Goal: Task Accomplishment & Management: Use online tool/utility

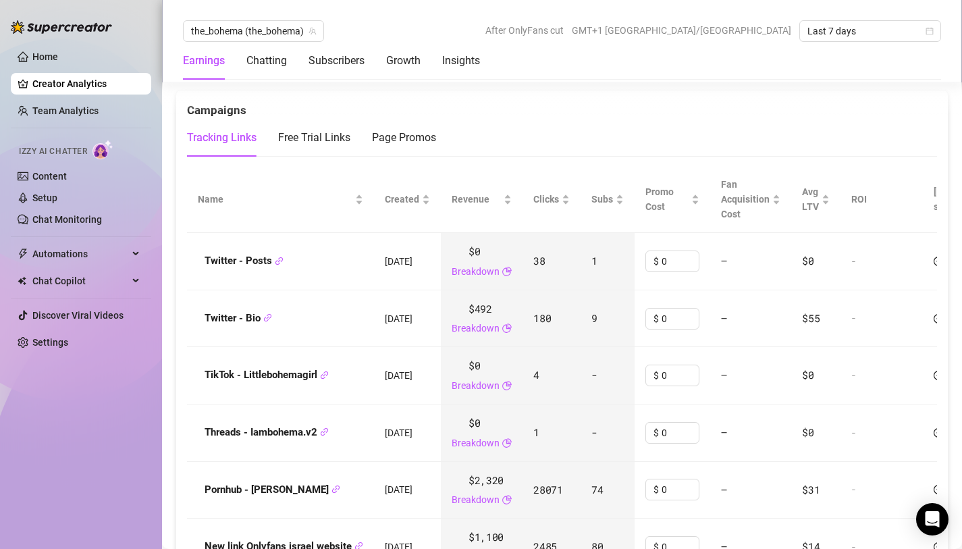
scroll to position [1601, 0]
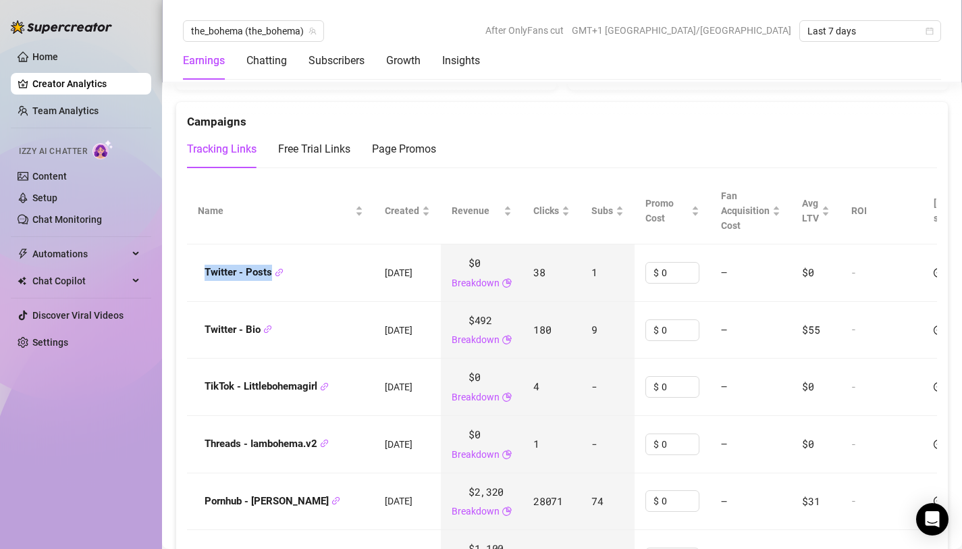
drag, startPoint x: 202, startPoint y: 252, endPoint x: 272, endPoint y: 253, distance: 69.6
click at [272, 265] on div "Twitter - Posts" at bounding box center [280, 273] width 165 height 16
copy strong "Twitter - Posts"
drag, startPoint x: 259, startPoint y: 305, endPoint x: 201, endPoint y: 301, distance: 58.2
click at [201, 322] on div "Twitter - Bio" at bounding box center [280, 330] width 165 height 16
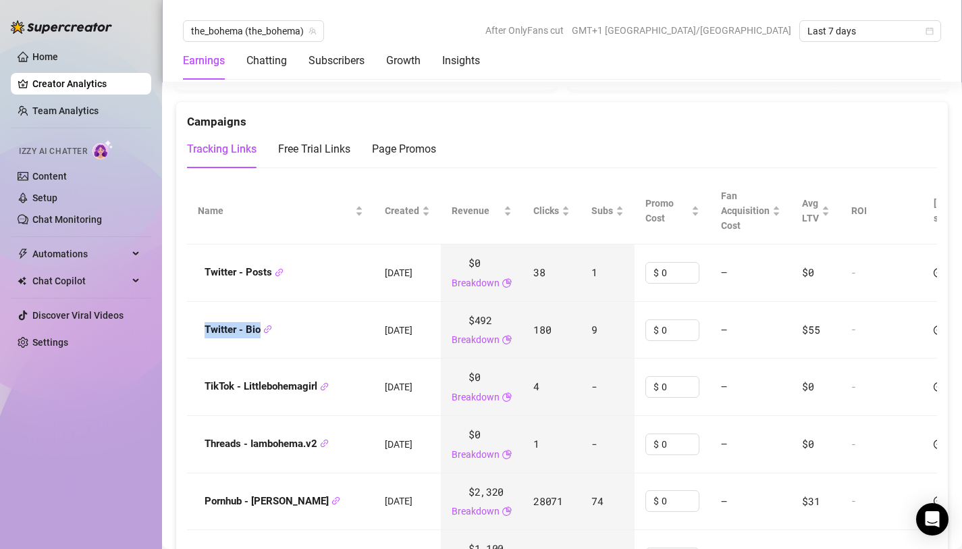
copy strong "Twitter - Bio"
click at [343, 326] on td "Twitter - Bio" at bounding box center [280, 330] width 187 height 57
drag, startPoint x: 202, startPoint y: 361, endPoint x: 317, endPoint y: 367, distance: 115.7
click at [317, 379] on div "TikTok - Littlebohemagirl" at bounding box center [280, 387] width 165 height 16
copy strong "TikTok - Littlebohemagir"
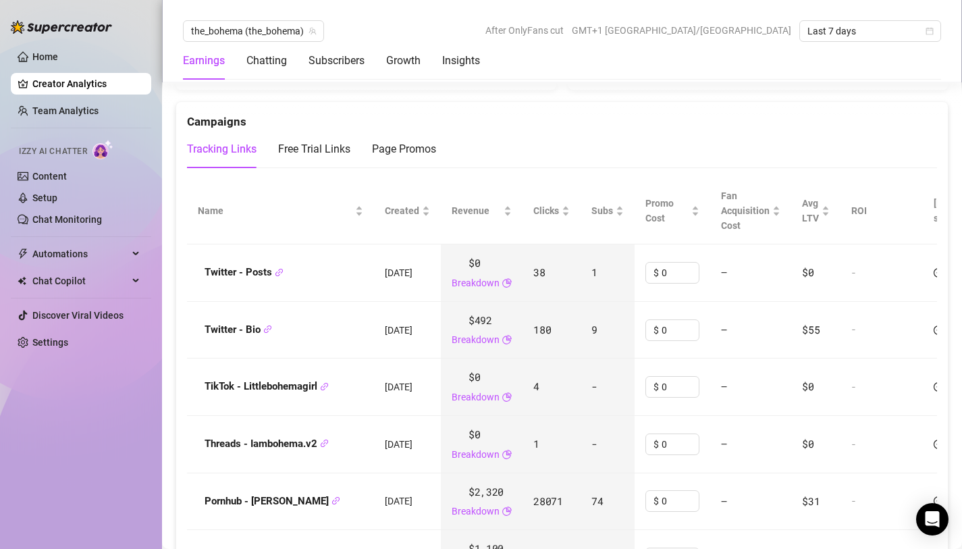
click at [305, 359] on td "TikTok - Littlebohemagirl" at bounding box center [280, 387] width 187 height 57
click at [204, 379] on div "TikTok - Littlebohemagirl" at bounding box center [280, 387] width 165 height 16
drag, startPoint x: 205, startPoint y: 364, endPoint x: 319, endPoint y: 369, distance: 115.0
click at [319, 380] on strong "TikTok - Littlebohemagirl" at bounding box center [267, 386] width 124 height 12
copy strong "TikTok - Littlebohemagirl"
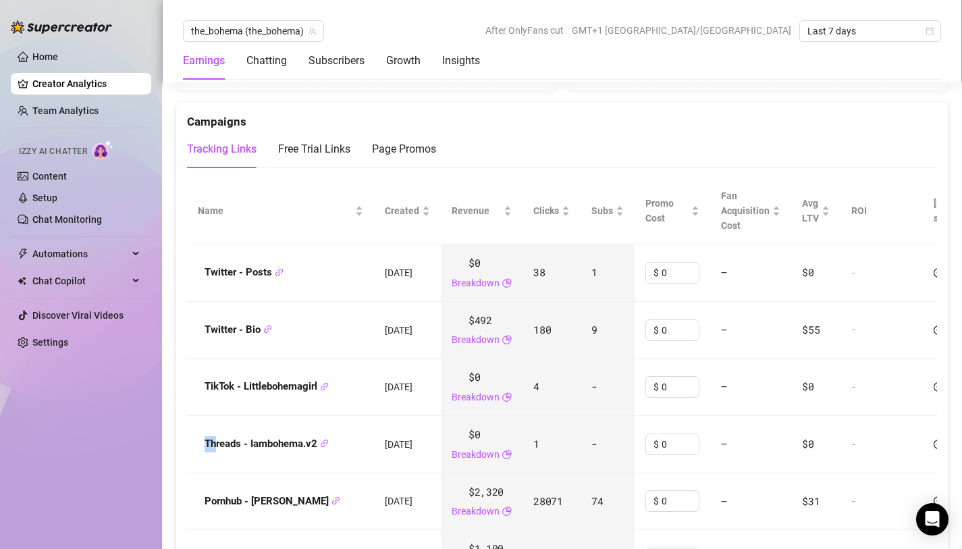
drag, startPoint x: 195, startPoint y: 417, endPoint x: 215, endPoint y: 417, distance: 19.6
click at [215, 417] on td "Threads - Iambohema.v2" at bounding box center [280, 444] width 187 height 57
drag, startPoint x: 215, startPoint y: 417, endPoint x: 238, endPoint y: 412, distance: 24.3
click at [239, 416] on td "Threads - Iambohema.v2" at bounding box center [280, 444] width 187 height 57
click at [199, 436] on div "Threads - Iambohema.v2" at bounding box center [280, 444] width 165 height 16
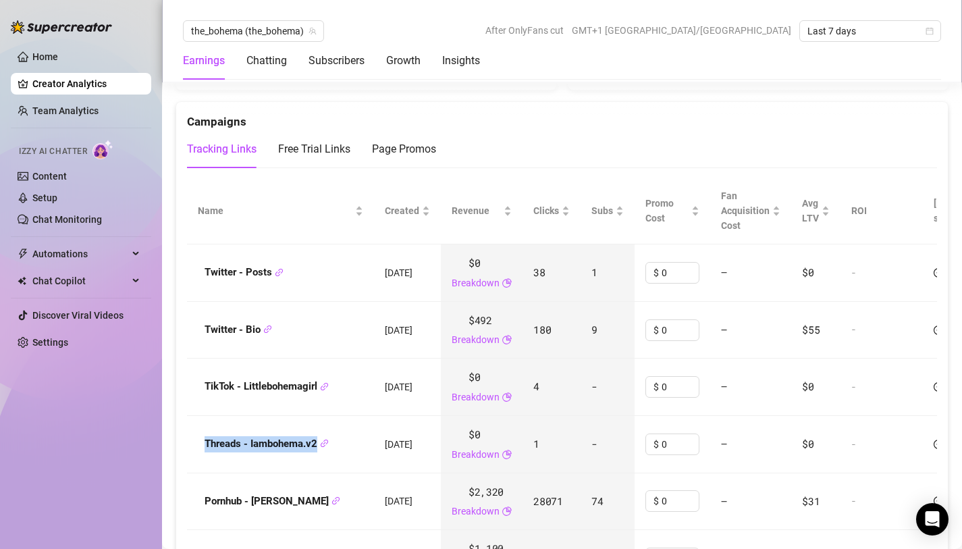
drag, startPoint x: 206, startPoint y: 420, endPoint x: 318, endPoint y: 422, distance: 112.1
click at [318, 438] on strong "Threads - Iambohema.v2" at bounding box center [267, 444] width 124 height 12
copy strong "Threads - Iambohema.v2"
click at [199, 494] on div "Pornhub - Saar" at bounding box center [280, 502] width 165 height 16
drag, startPoint x: 206, startPoint y: 478, endPoint x: 272, endPoint y: 484, distance: 65.8
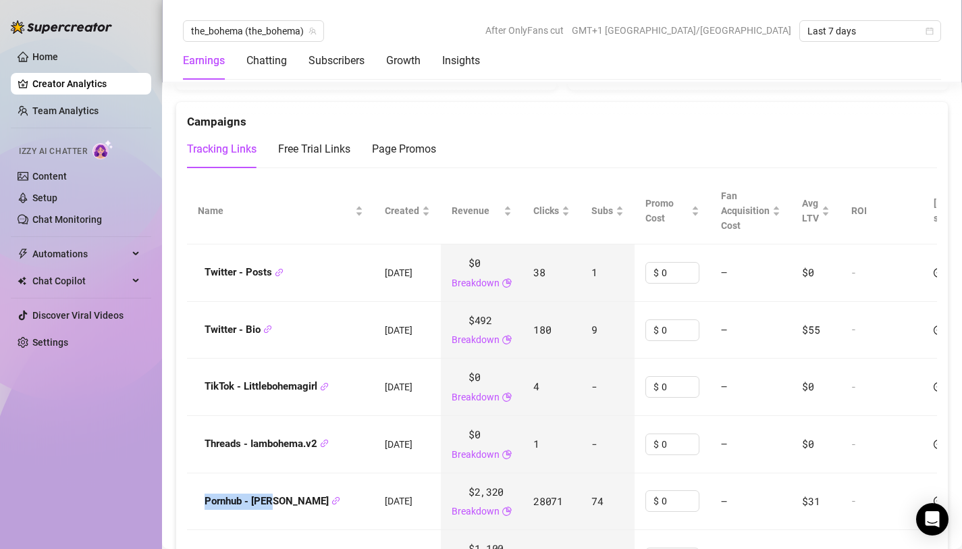
click at [272, 495] on strong "Pornhub - Saar" at bounding box center [273, 501] width 136 height 12
copy strong "Pornhub - Saar"
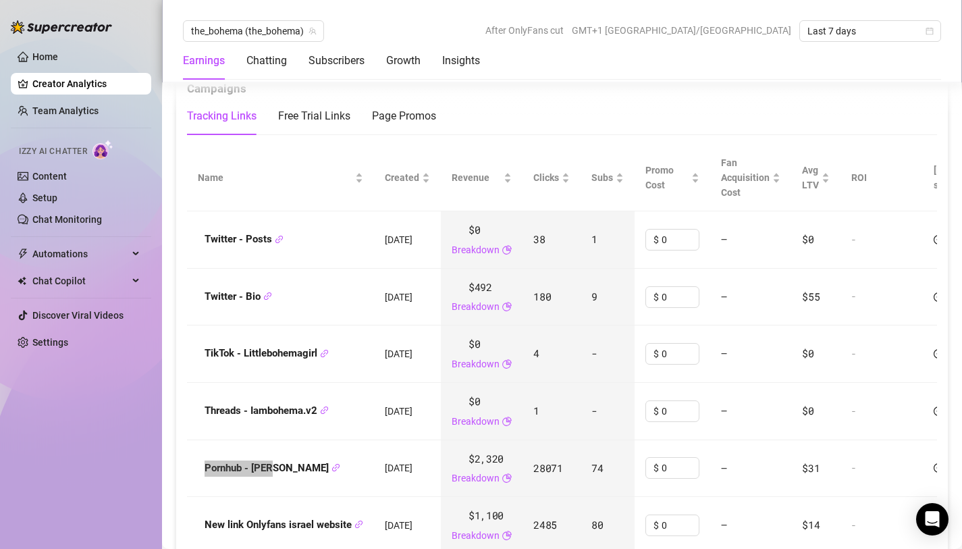
scroll to position [1648, 0]
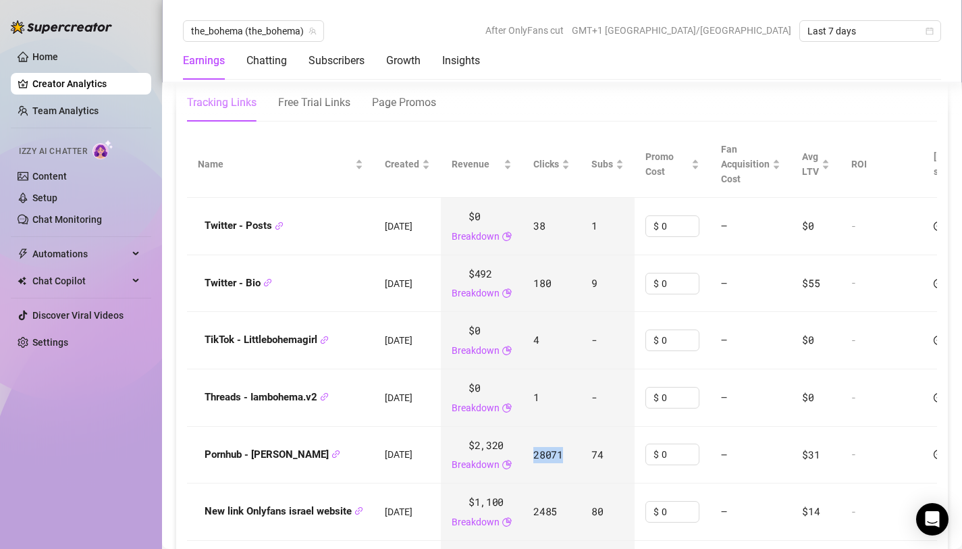
drag, startPoint x: 542, startPoint y: 432, endPoint x: 574, endPoint y: 438, distance: 32.9
click at [574, 438] on td "28071" at bounding box center [552, 455] width 58 height 57
copy span "28071"
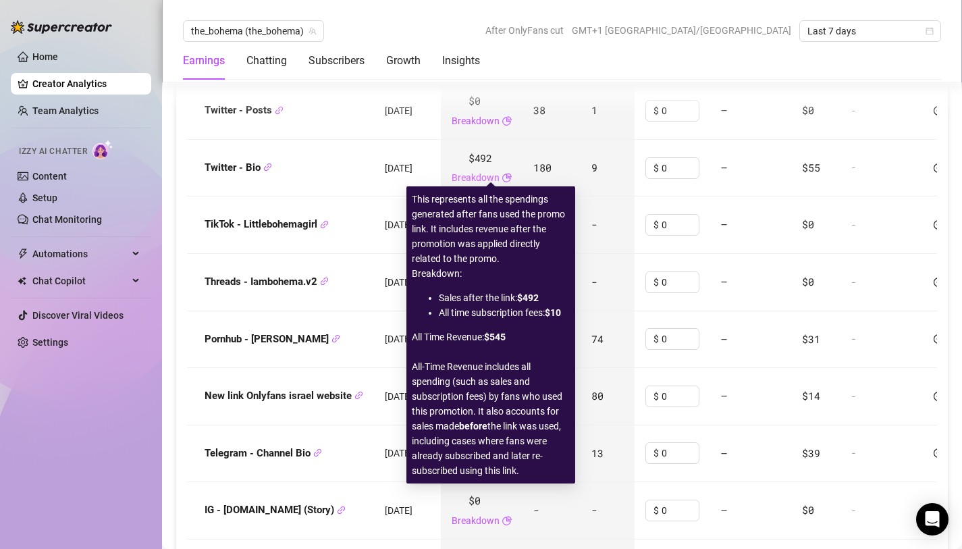
scroll to position [1772, 0]
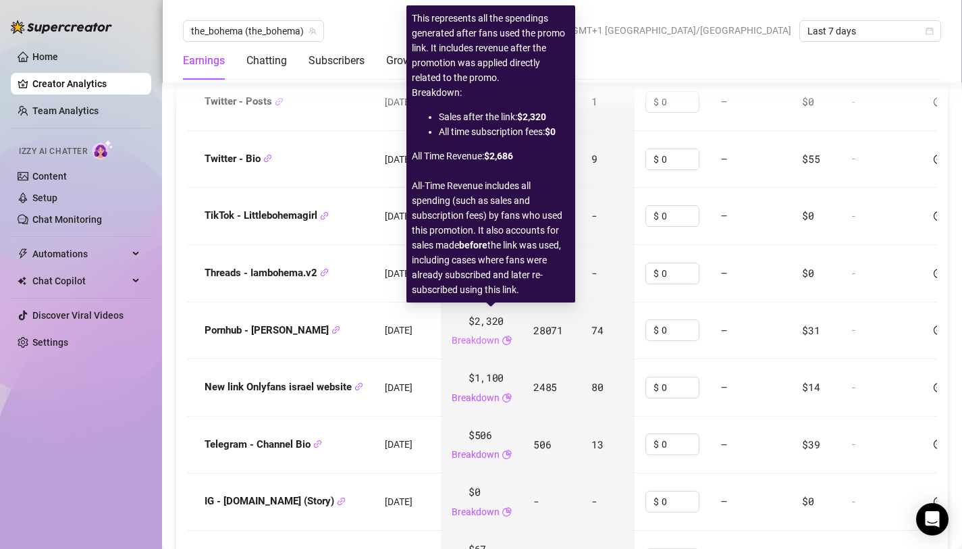
click at [482, 333] on link "Breakdown" at bounding box center [476, 340] width 48 height 15
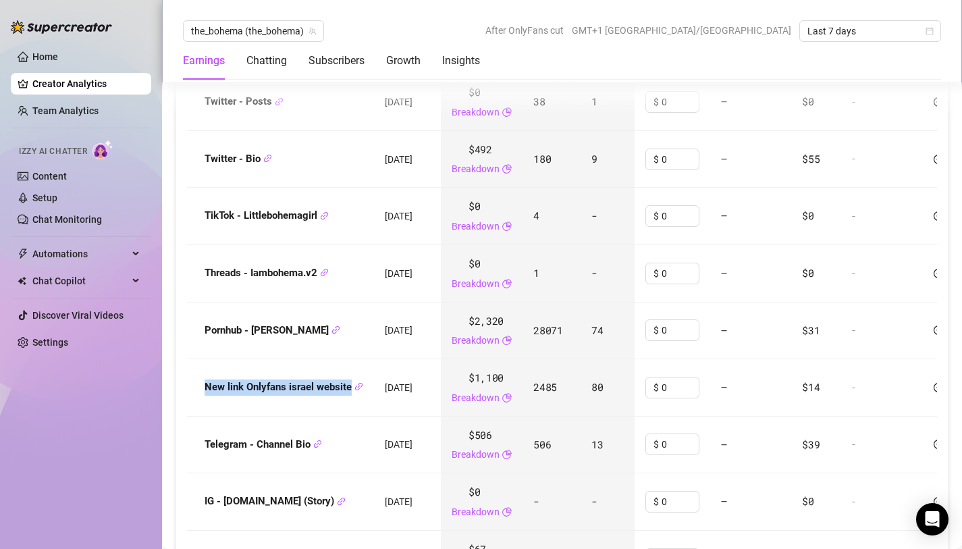
drag, startPoint x: 205, startPoint y: 364, endPoint x: 353, endPoint y: 370, distance: 147.4
click at [353, 381] on strong "New link Onlyfans israel website" at bounding box center [284, 387] width 159 height 12
copy strong "New link Onlyfans israel website"
drag, startPoint x: 540, startPoint y: 363, endPoint x: 570, endPoint y: 367, distance: 30.1
click at [570, 367] on td "2485" at bounding box center [552, 387] width 58 height 57
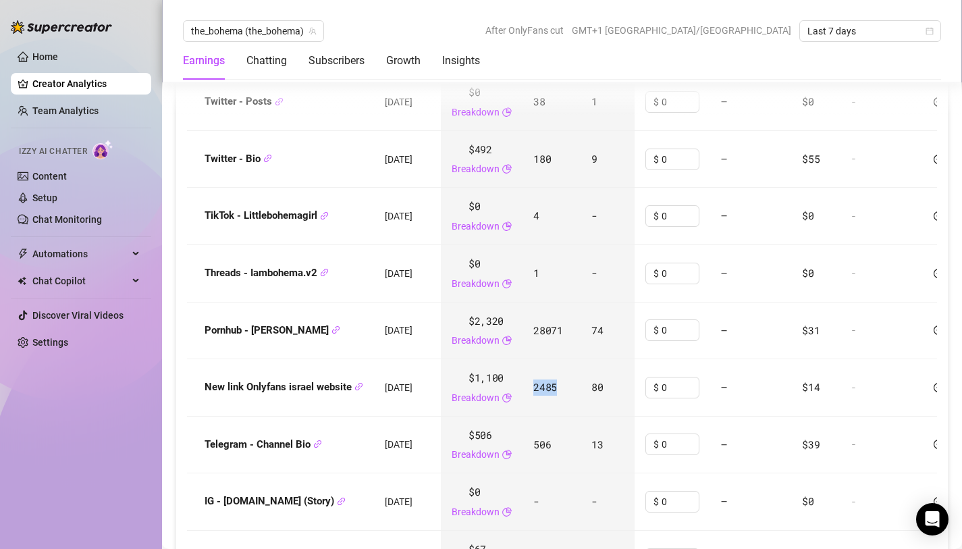
copy span "2485"
drag, startPoint x: 203, startPoint y: 419, endPoint x: 309, endPoint y: 422, distance: 106.1
click at [309, 437] on div "Telegram - Channel Bio" at bounding box center [280, 445] width 165 height 16
copy strong "Telegram - Channel Bio"
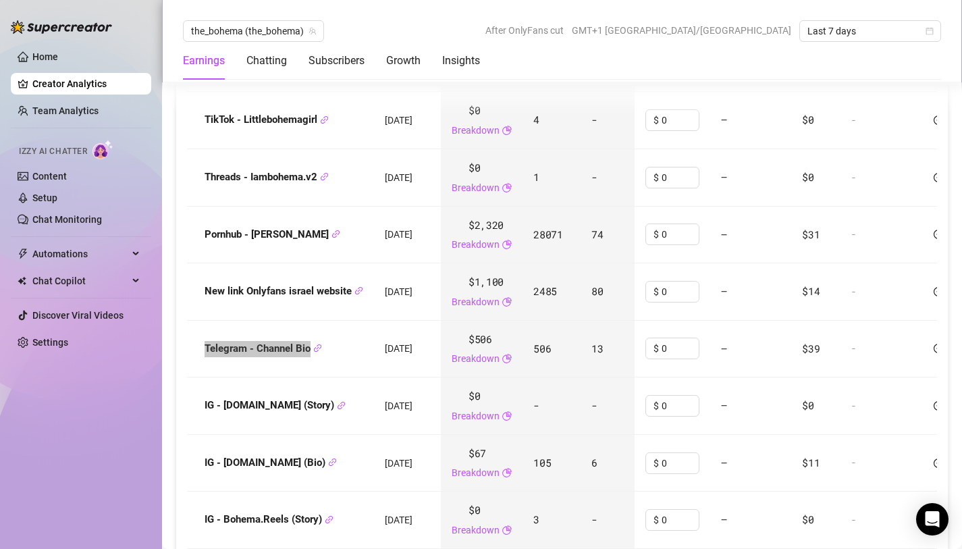
scroll to position [1876, 0]
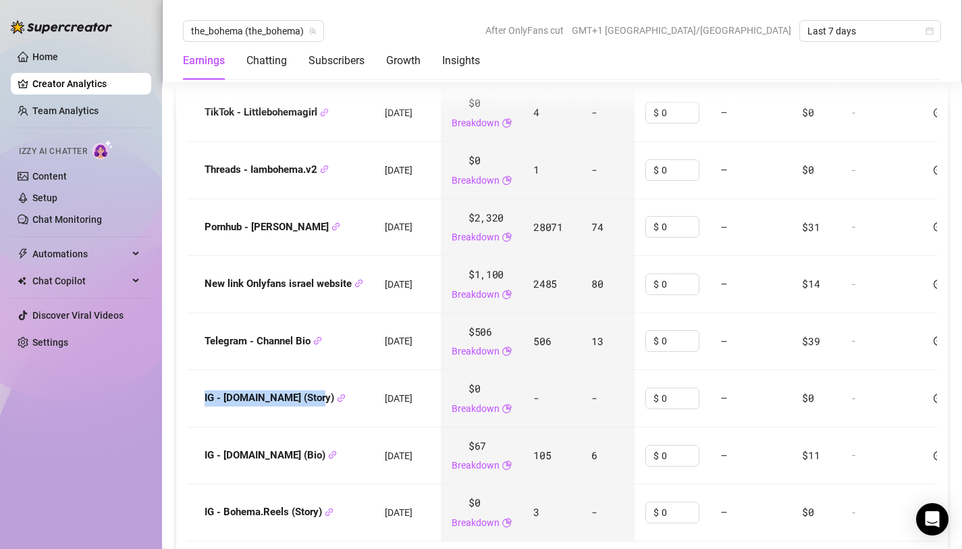
drag, startPoint x: 203, startPoint y: 374, endPoint x: 315, endPoint y: 379, distance: 111.5
click at [315, 390] on div "IG - Bohema.Life (Story)" at bounding box center [280, 398] width 165 height 16
drag, startPoint x: 199, startPoint y: 432, endPoint x: 211, endPoint y: 432, distance: 12.2
click at [211, 448] on div "IG - Bohema.Life (Bio)" at bounding box center [280, 456] width 165 height 16
click at [211, 449] on strong "IG - Bohema.Life (Bio)" at bounding box center [271, 455] width 132 height 12
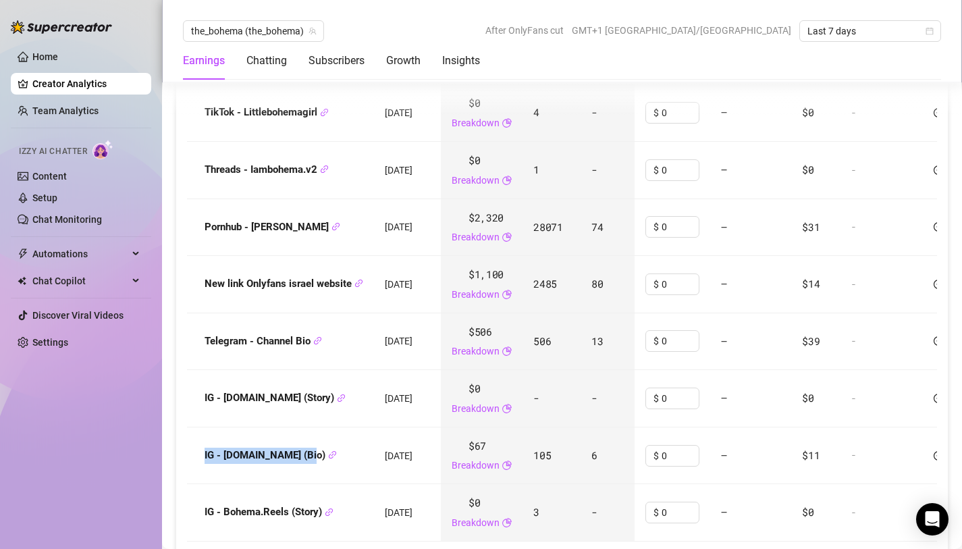
drag, startPoint x: 201, startPoint y: 434, endPoint x: 297, endPoint y: 441, distance: 96.9
click at [297, 441] on td "IG - Bohema.Life (Bio)" at bounding box center [280, 456] width 187 height 57
drag, startPoint x: 202, startPoint y: 491, endPoint x: 325, endPoint y: 496, distance: 123.0
click at [325, 505] on div "IG - Bohema.Reels (Story)" at bounding box center [280, 513] width 165 height 16
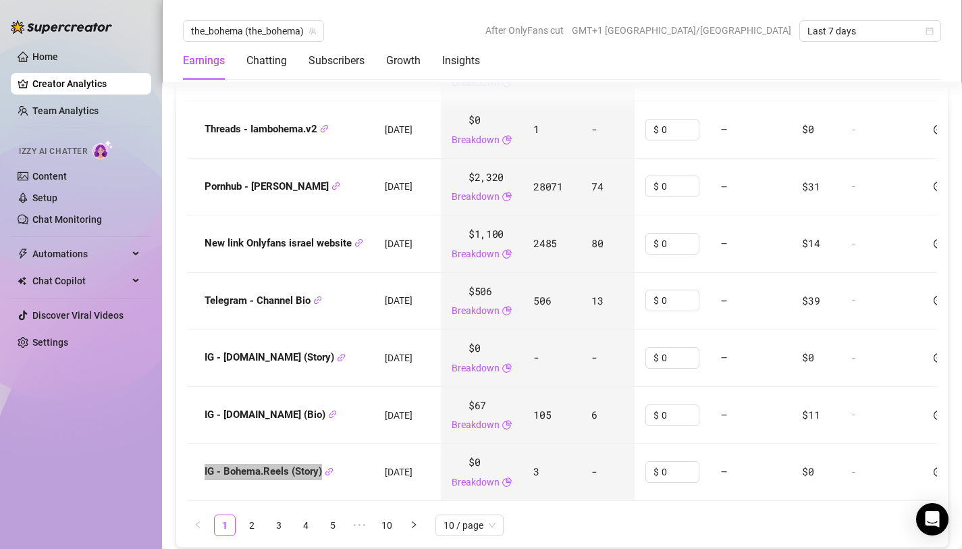
scroll to position [1935, 0]
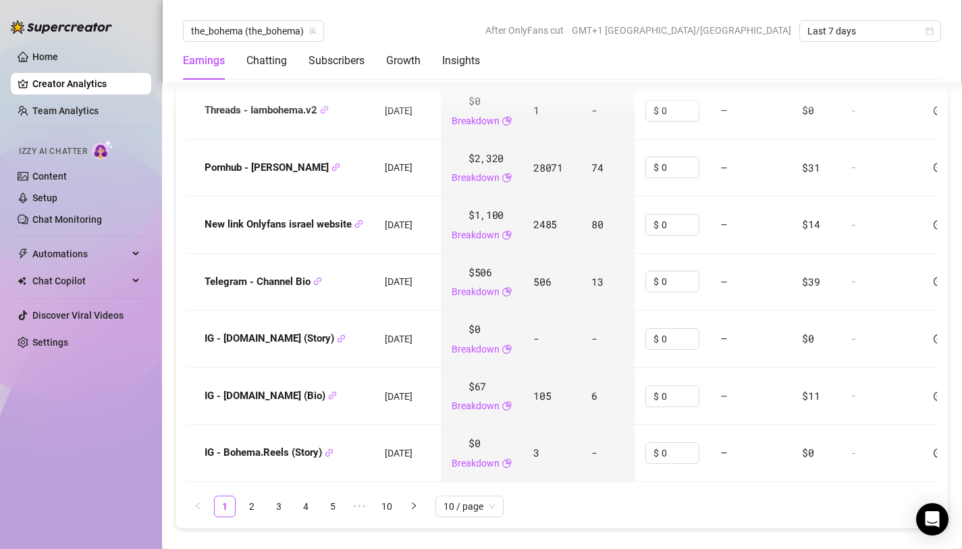
click at [488, 471] on div "Name Created Revenue Clicks Subs Promo Cost Fan Acquisition Cost Avg LTV ROI Sc…" at bounding box center [562, 180] width 750 height 673
click at [488, 496] on span "10 / page" at bounding box center [470, 506] width 52 height 20
click at [517, 496] on ul "1 2 3 4 5 ••• 10 10 / page 10 / page 20 / page 50 / page 100 / page" at bounding box center [562, 507] width 750 height 22
click at [248, 496] on link "2" at bounding box center [252, 506] width 20 height 20
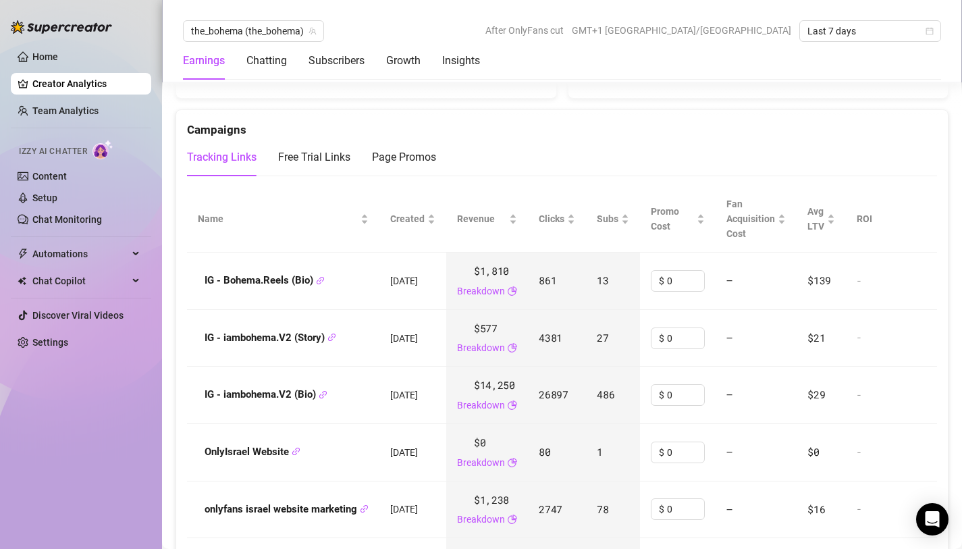
scroll to position [1584, 0]
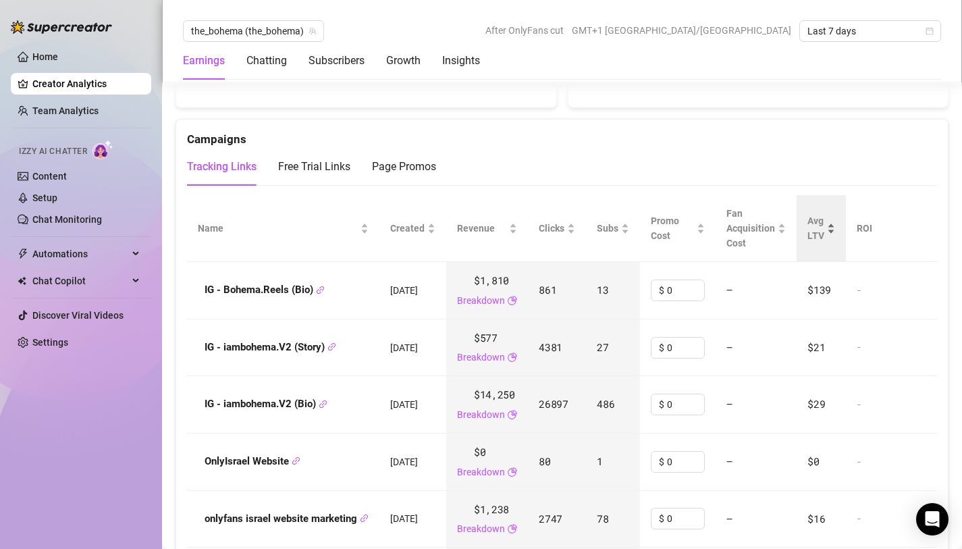
click at [836, 213] on div "Avg LTV" at bounding box center [822, 228] width 28 height 30
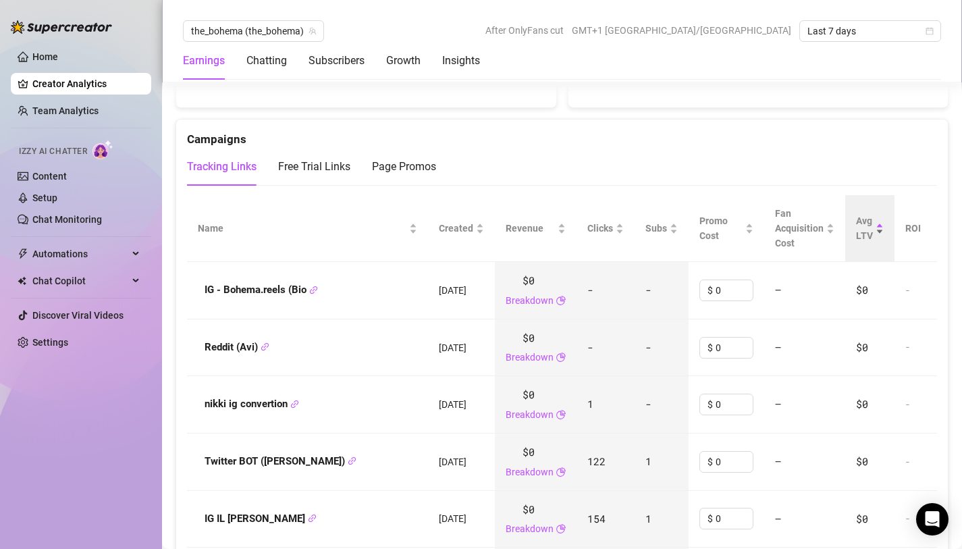
click at [884, 213] on div "Avg LTV" at bounding box center [870, 228] width 28 height 30
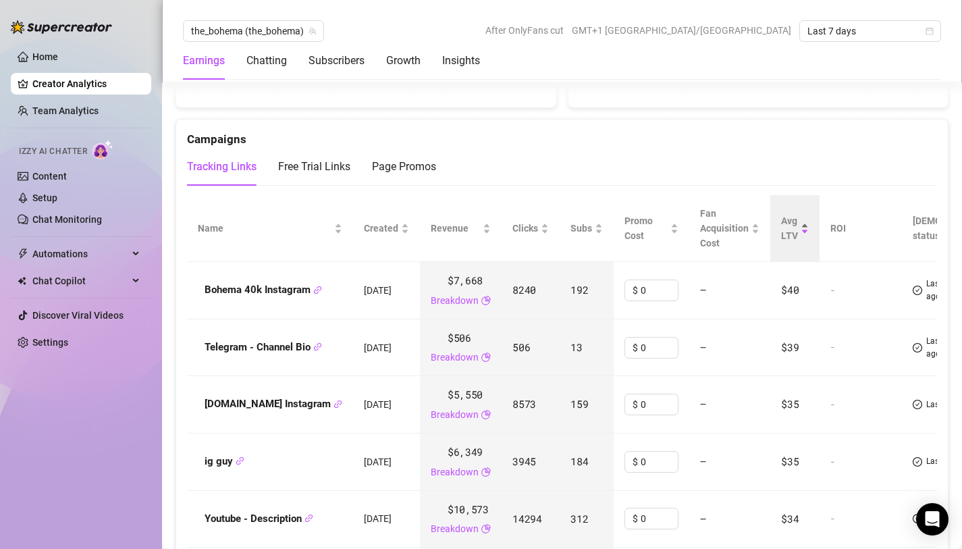
click at [809, 213] on div "Avg LTV" at bounding box center [795, 228] width 28 height 30
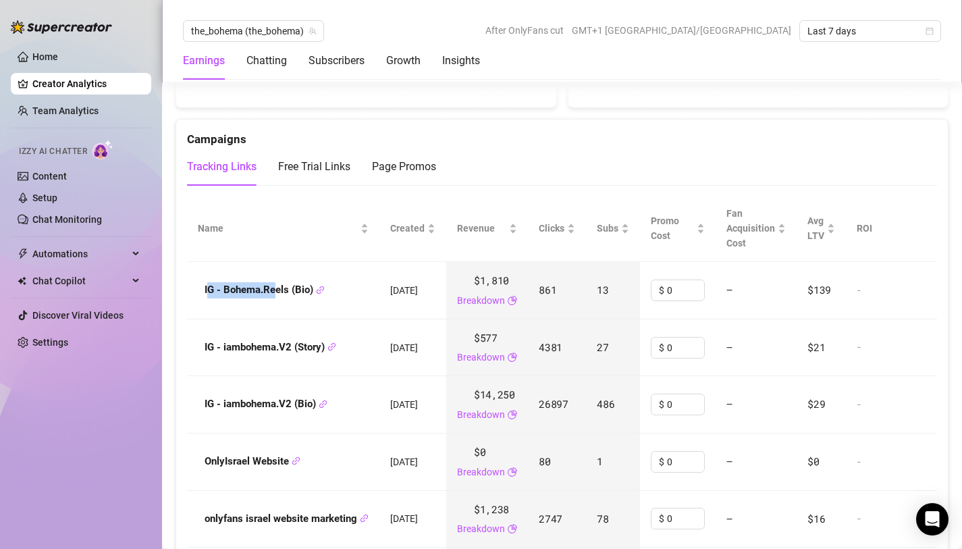
drag, startPoint x: 206, startPoint y: 267, endPoint x: 275, endPoint y: 275, distance: 69.4
click at [275, 282] on span "IG - Bohema.Reels (Bio)" at bounding box center [265, 290] width 120 height 16
click at [258, 282] on span "IG - Bohema.Reels (Bio)" at bounding box center [265, 290] width 120 height 16
drag, startPoint x: 203, startPoint y: 267, endPoint x: 313, endPoint y: 274, distance: 109.6
click at [313, 282] on div "IG - Bohema.Reels (Bio)" at bounding box center [283, 290] width 171 height 16
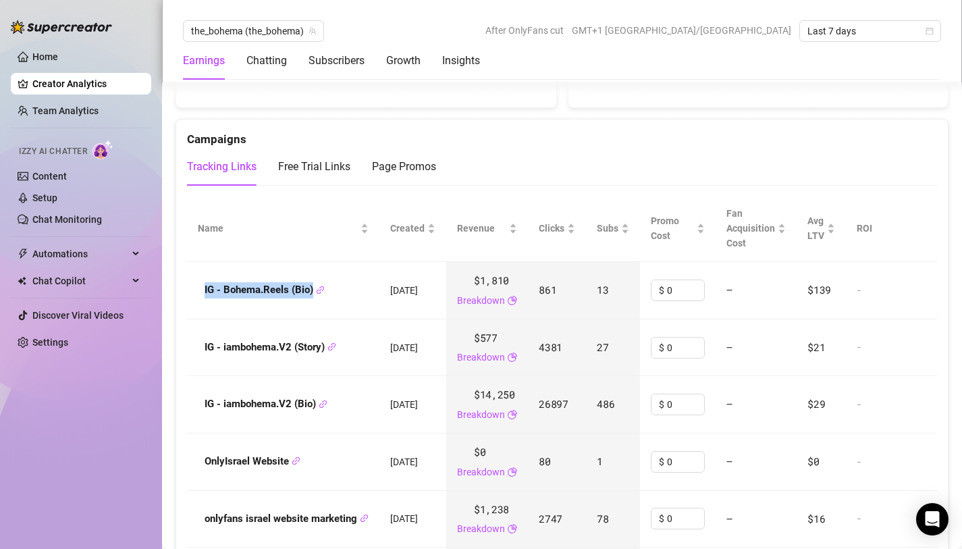
click at [297, 284] on strong "IG - Bohema.Reels (Bio)" at bounding box center [265, 290] width 120 height 12
drag, startPoint x: 204, startPoint y: 269, endPoint x: 316, endPoint y: 278, distance: 112.5
click at [316, 278] on td "IG - Bohema.Reels (Bio)" at bounding box center [283, 290] width 192 height 57
click at [573, 319] on td "4381" at bounding box center [557, 347] width 58 height 57
drag, startPoint x: 204, startPoint y: 323, endPoint x: 326, endPoint y: 330, distance: 122.4
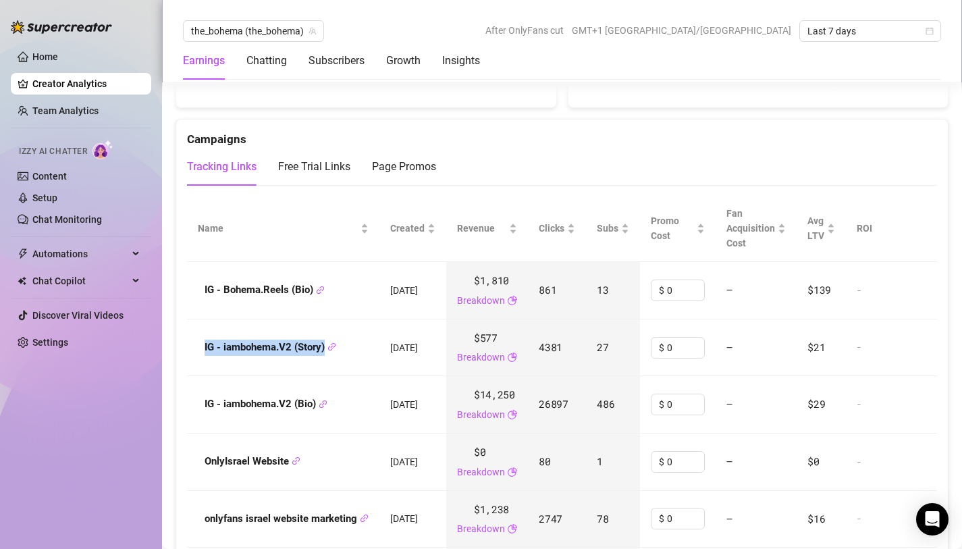
click at [326, 340] on div "IG - iambohema.V2 (Story)" at bounding box center [283, 348] width 171 height 16
drag, startPoint x: 573, startPoint y: 330, endPoint x: 544, endPoint y: 331, distance: 29.1
click at [543, 331] on td "4381" at bounding box center [557, 347] width 58 height 57
drag, startPoint x: 199, startPoint y: 386, endPoint x: 313, endPoint y: 388, distance: 114.2
click at [313, 396] on div "IG - iambohema.V2 (Bio)" at bounding box center [283, 404] width 171 height 16
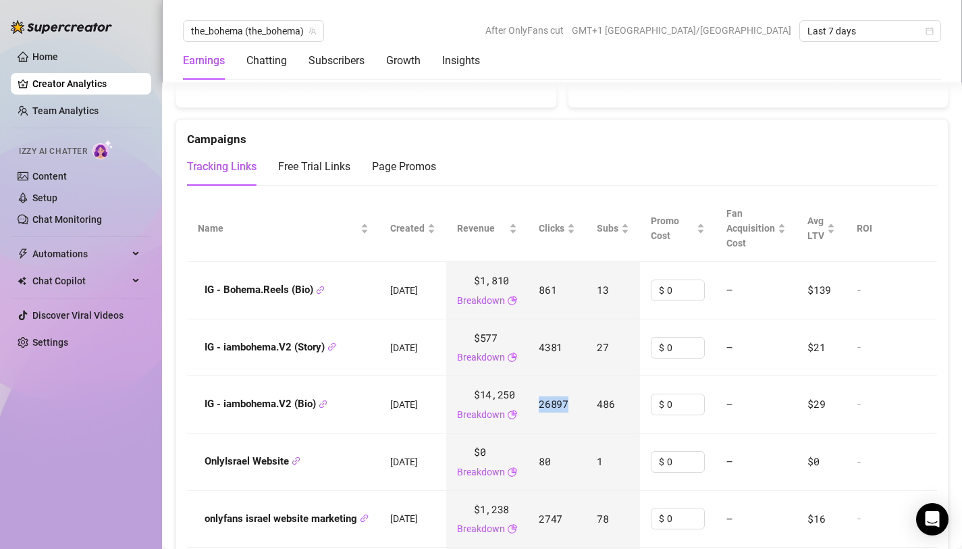
drag, startPoint x: 544, startPoint y: 384, endPoint x: 581, endPoint y: 386, distance: 36.5
click at [582, 386] on td "26897" at bounding box center [557, 404] width 58 height 57
drag, startPoint x: 609, startPoint y: 382, endPoint x: 630, endPoint y: 383, distance: 20.9
click at [630, 383] on td "486" at bounding box center [613, 404] width 54 height 57
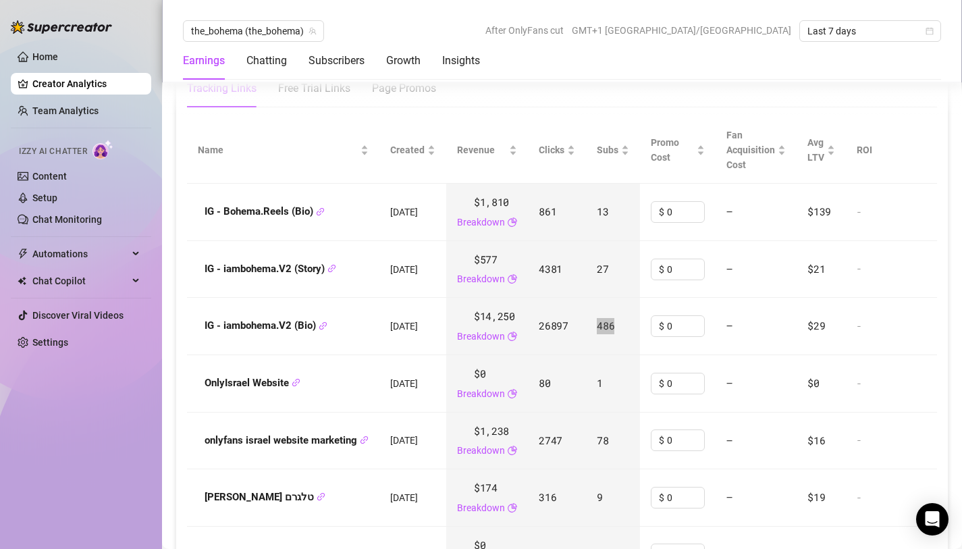
scroll to position [1664, 0]
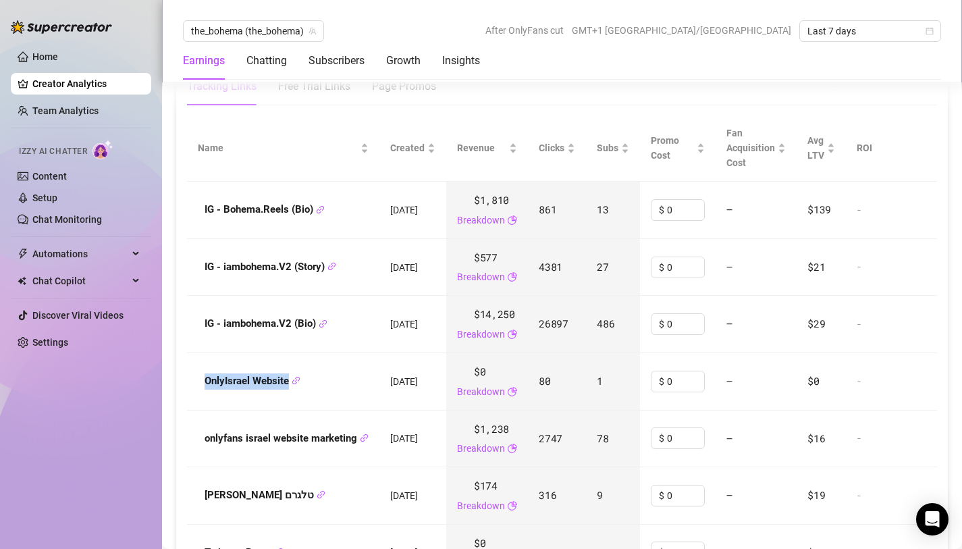
drag, startPoint x: 203, startPoint y: 358, endPoint x: 279, endPoint y: 368, distance: 77.0
click at [279, 368] on td "OnlyIsrael Website" at bounding box center [283, 381] width 192 height 57
drag, startPoint x: 205, startPoint y: 415, endPoint x: 357, endPoint y: 417, distance: 152.7
click at [357, 432] on strong "onlyfans israel website marketing" at bounding box center [287, 438] width 164 height 12
drag, startPoint x: 546, startPoint y: 418, endPoint x: 577, endPoint y: 422, distance: 30.7
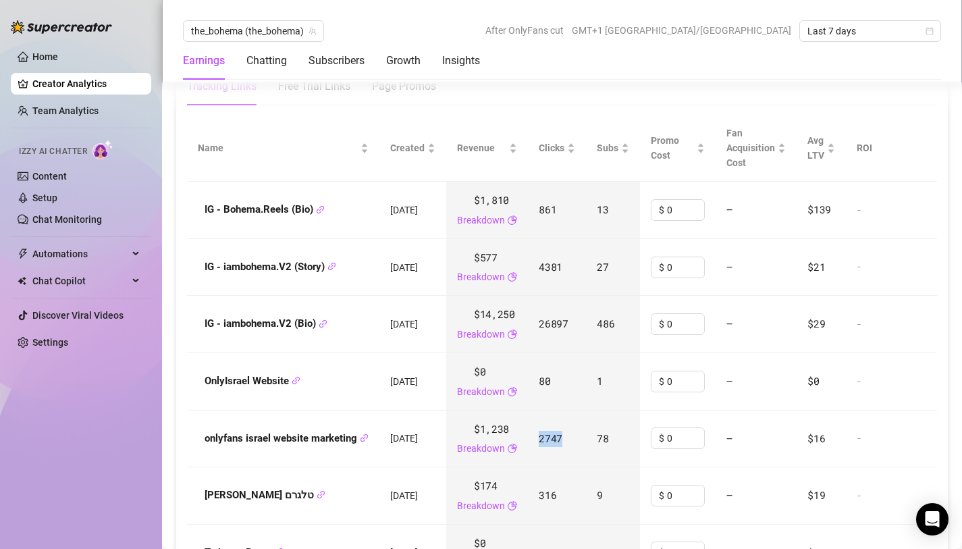
click at [577, 422] on td "2747" at bounding box center [557, 439] width 58 height 57
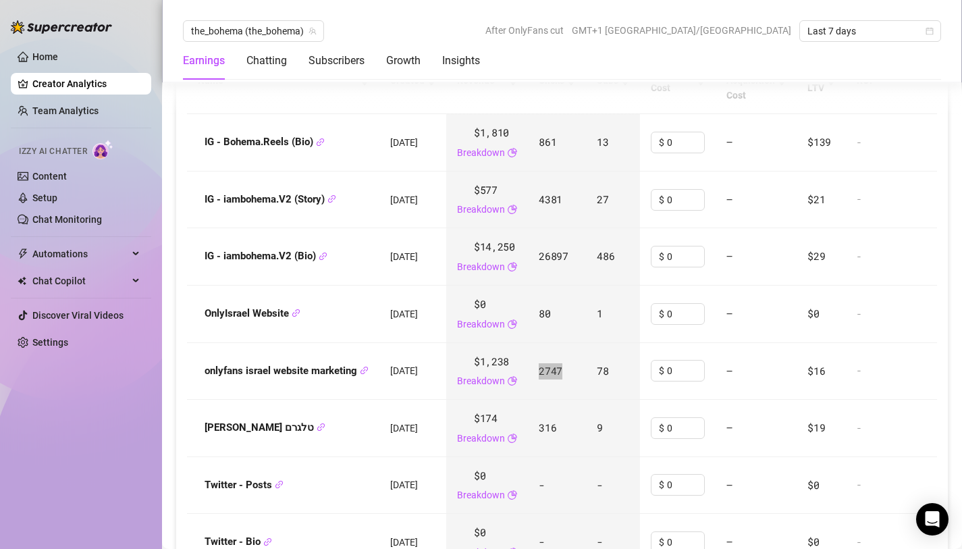
scroll to position [1735, 0]
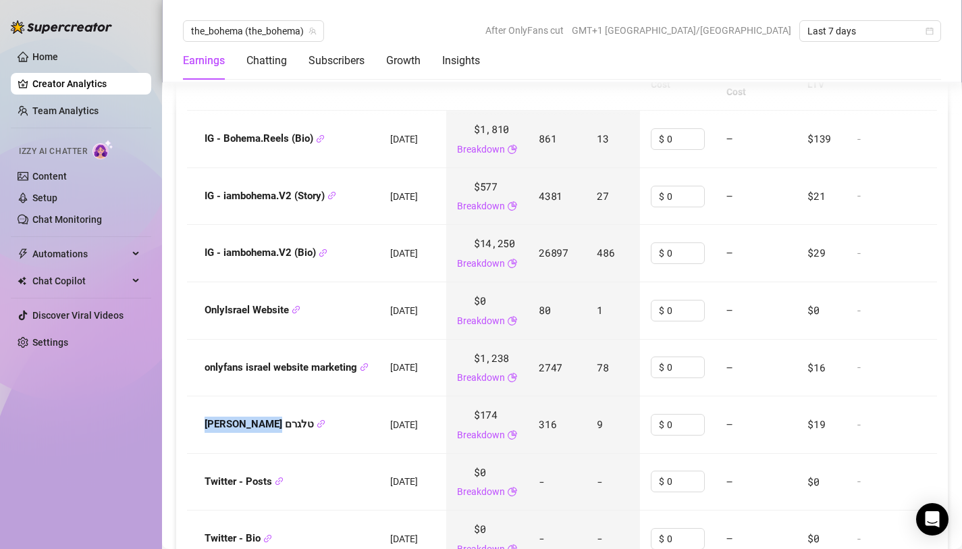
drag, startPoint x: 199, startPoint y: 403, endPoint x: 276, endPoint y: 403, distance: 77.0
click at [276, 417] on div "מרי שתפ טלגרם" at bounding box center [283, 425] width 171 height 16
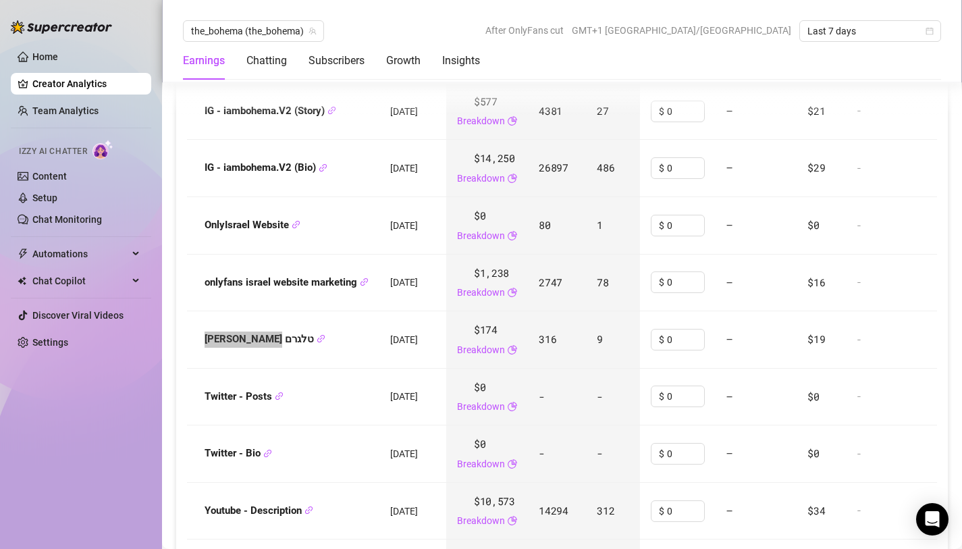
scroll to position [1822, 0]
drag, startPoint x: 203, startPoint y: 374, endPoint x: 275, endPoint y: 382, distance: 72.1
click at [275, 382] on td "Twitter - Posts" at bounding box center [283, 395] width 192 height 57
drag, startPoint x: 200, startPoint y: 426, endPoint x: 259, endPoint y: 428, distance: 58.8
click at [259, 444] on div "Twitter - Bio" at bounding box center [283, 452] width 171 height 16
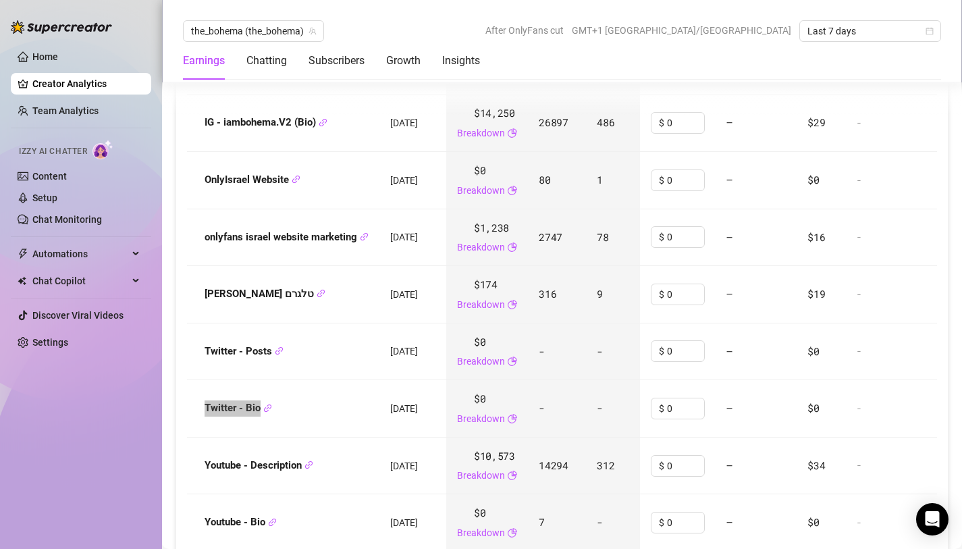
scroll to position [1879, 0]
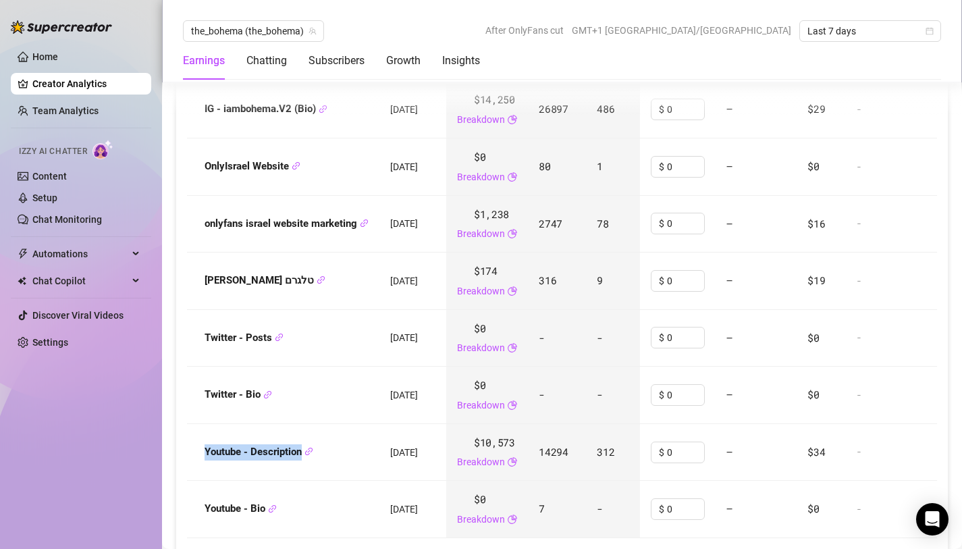
drag, startPoint x: 201, startPoint y: 428, endPoint x: 302, endPoint y: 437, distance: 101.7
click at [302, 444] on div "Youtube - Description" at bounding box center [283, 452] width 171 height 16
drag, startPoint x: 546, startPoint y: 431, endPoint x: 583, endPoint y: 436, distance: 36.9
click at [583, 436] on td "14294" at bounding box center [557, 452] width 58 height 57
drag, startPoint x: 198, startPoint y: 489, endPoint x: 267, endPoint y: 493, distance: 69.0
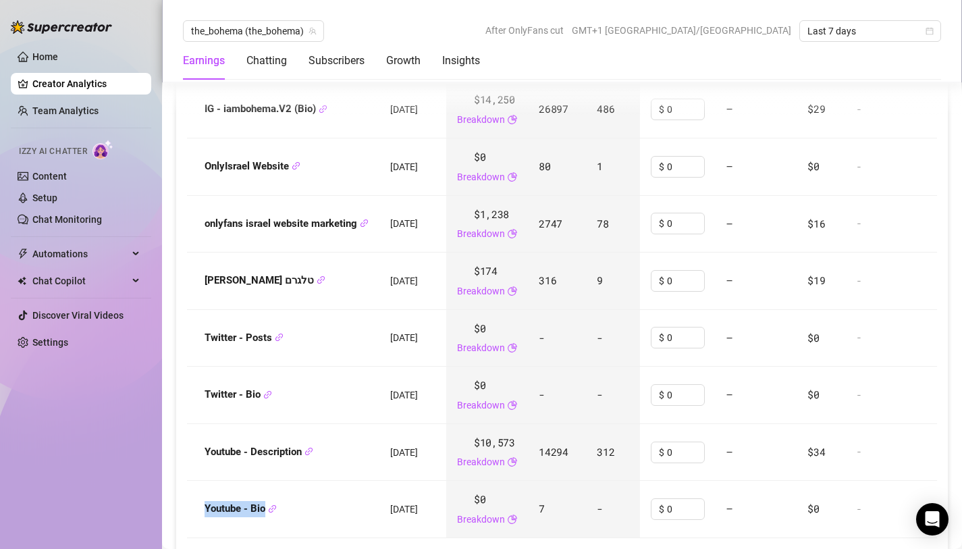
click at [267, 501] on div "Youtube - Bio" at bounding box center [283, 509] width 171 height 16
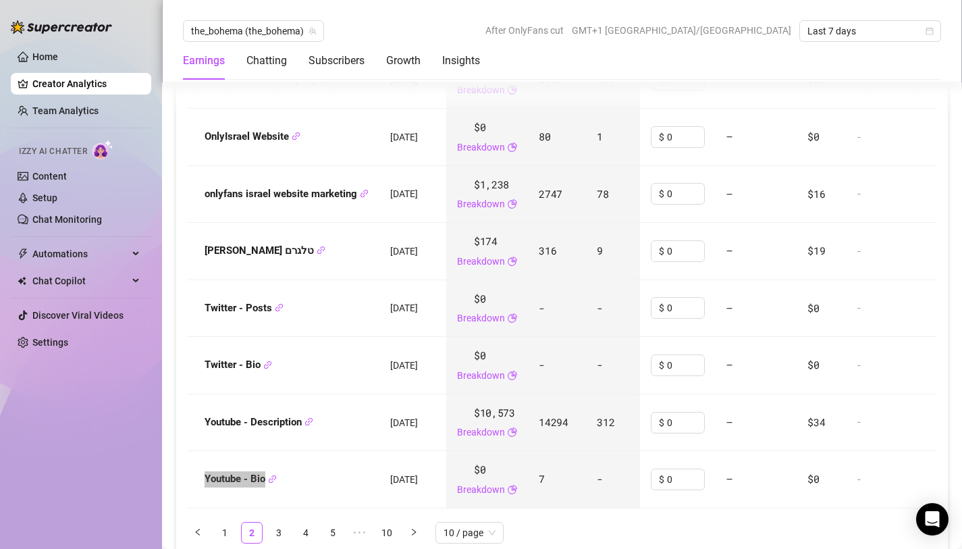
scroll to position [1933, 0]
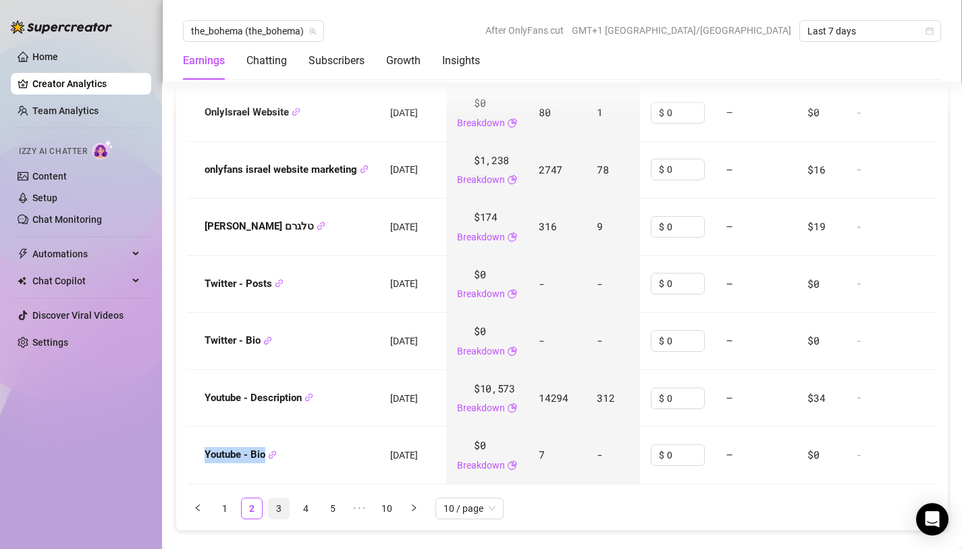
click at [276, 498] on link "3" at bounding box center [279, 508] width 20 height 20
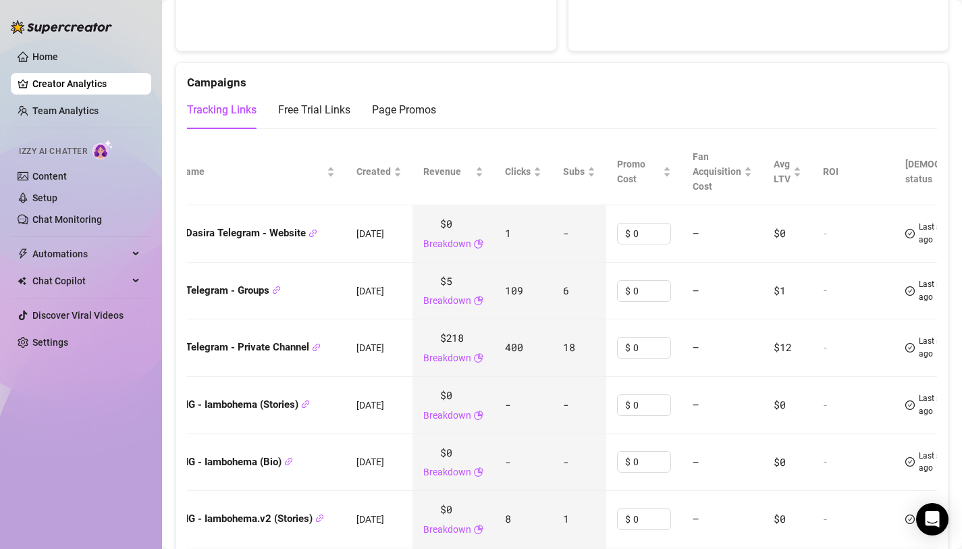
scroll to position [0, 0]
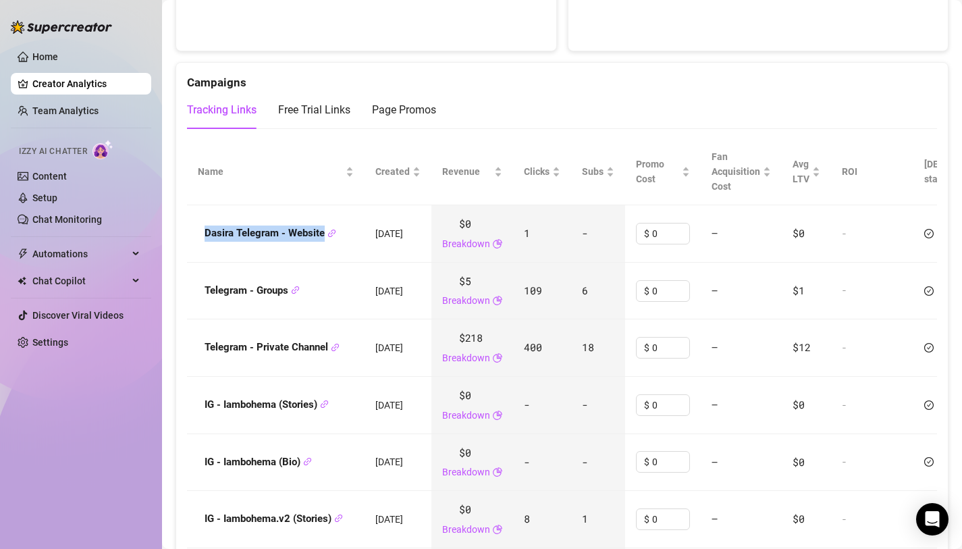
drag, startPoint x: 204, startPoint y: 211, endPoint x: 318, endPoint y: 221, distance: 114.6
click at [318, 221] on td "Dasira Telegram - Website" at bounding box center [276, 233] width 178 height 57
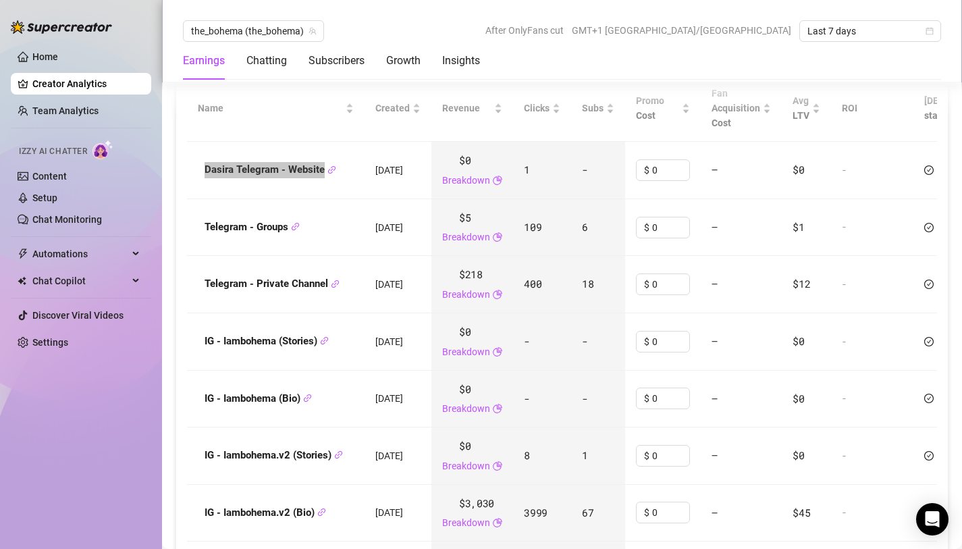
scroll to position [1700, 0]
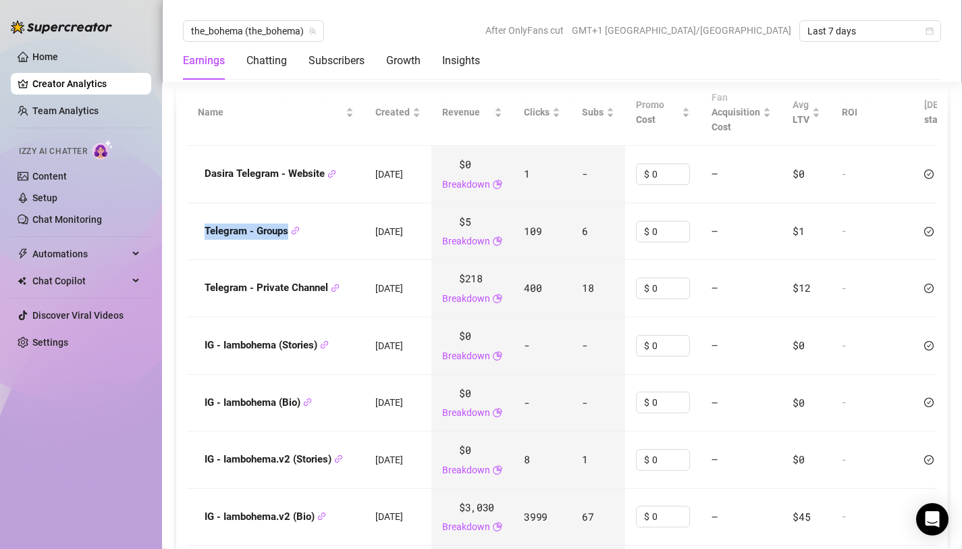
drag, startPoint x: 200, startPoint y: 209, endPoint x: 290, endPoint y: 214, distance: 90.7
click at [290, 224] on div "Telegram - Groups" at bounding box center [276, 232] width 156 height 16
drag, startPoint x: 203, startPoint y: 267, endPoint x: 313, endPoint y: 276, distance: 111.1
click at [313, 276] on td "Telegram - Private Channel" at bounding box center [276, 288] width 178 height 57
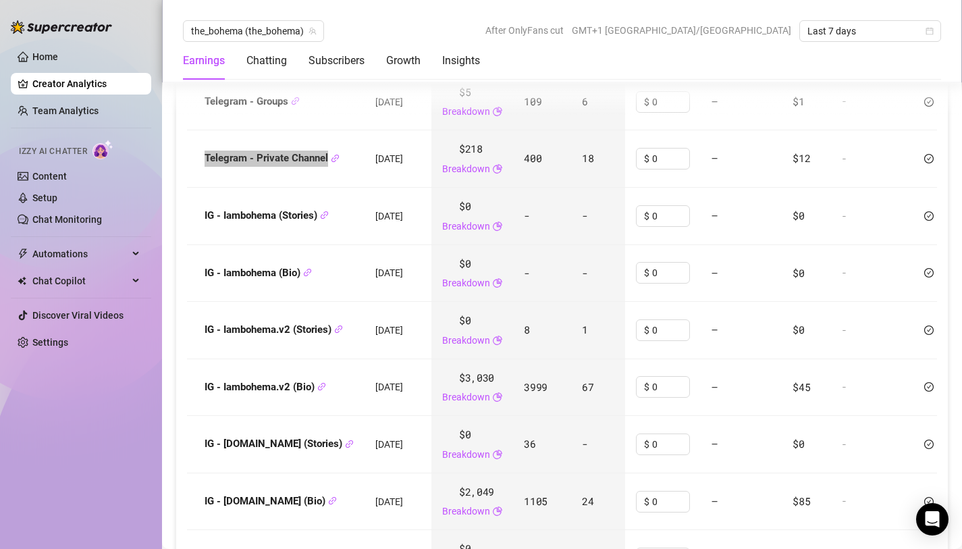
scroll to position [1847, 0]
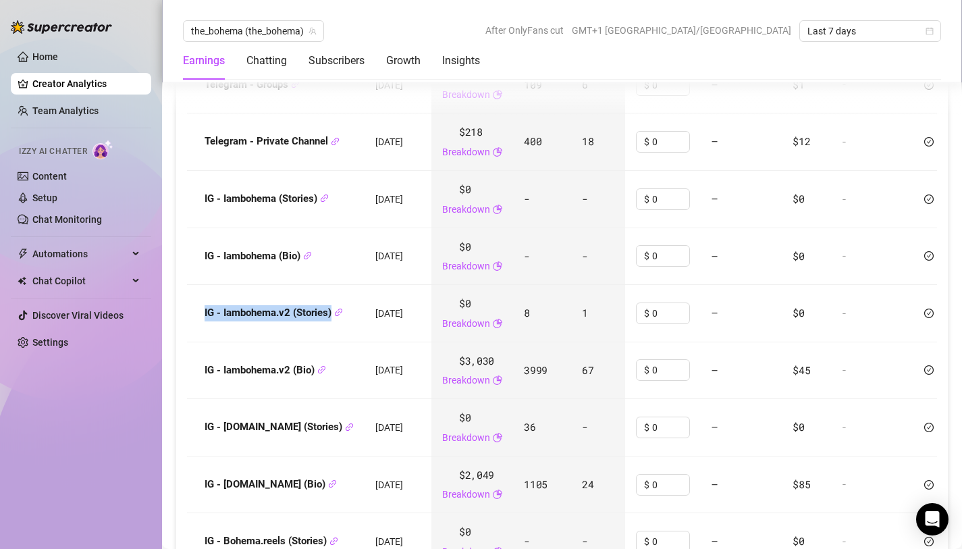
drag, startPoint x: 205, startPoint y: 292, endPoint x: 335, endPoint y: 292, distance: 130.4
click at [335, 307] on strong "IG - Iambohema.v2 (Stories)" at bounding box center [274, 313] width 138 height 12
drag, startPoint x: 201, startPoint y: 349, endPoint x: 315, endPoint y: 353, distance: 113.5
click at [315, 363] on div "IG - Iambohema.v2 (Bio)" at bounding box center [276, 371] width 156 height 16
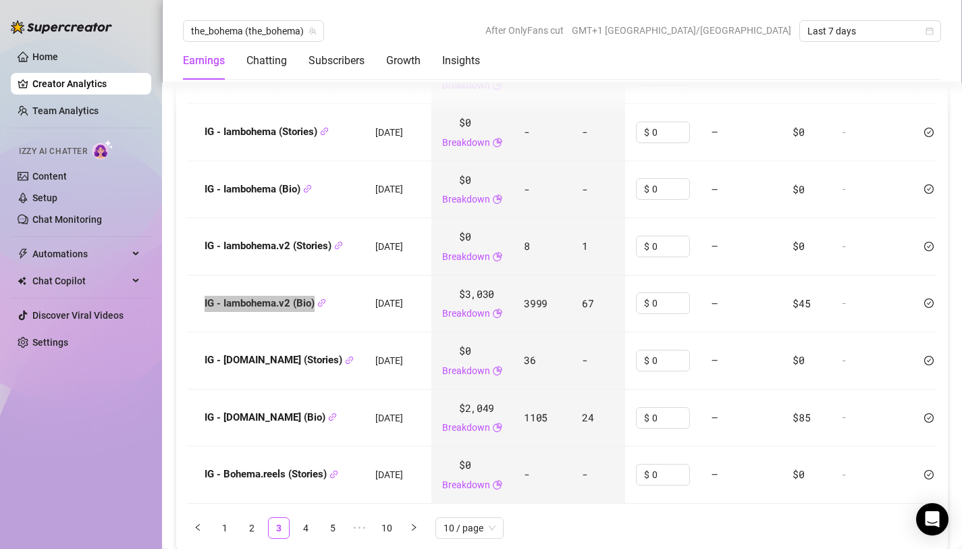
scroll to position [1914, 0]
drag, startPoint x: 203, startPoint y: 338, endPoint x: 316, endPoint y: 346, distance: 113.1
click at [316, 346] on td "IG - Bohma.life (Stories)" at bounding box center [276, 360] width 178 height 57
drag, startPoint x: 203, startPoint y: 390, endPoint x: 297, endPoint y: 401, distance: 94.4
click at [297, 409] on div "IG - Bohma.life (Bio)" at bounding box center [276, 417] width 156 height 16
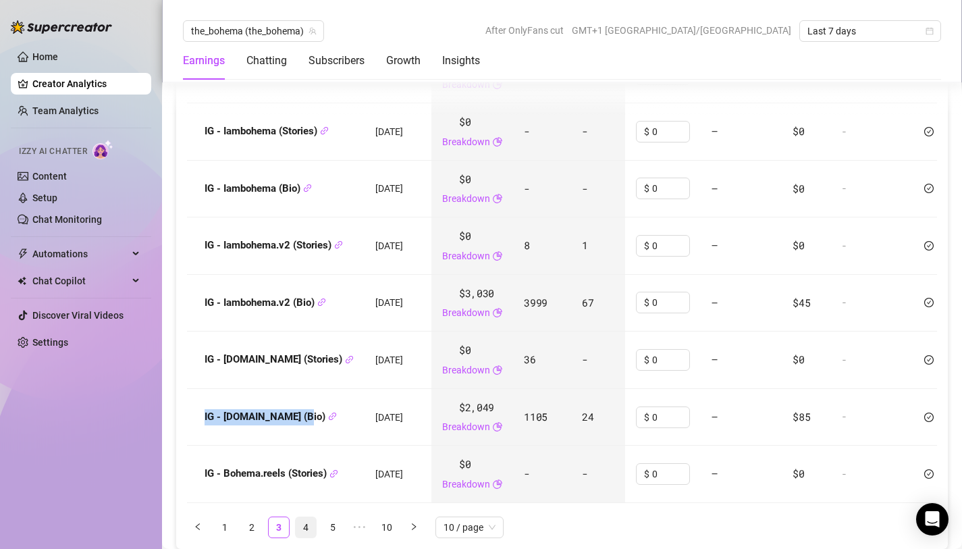
click at [313, 517] on link "4" at bounding box center [306, 527] width 20 height 20
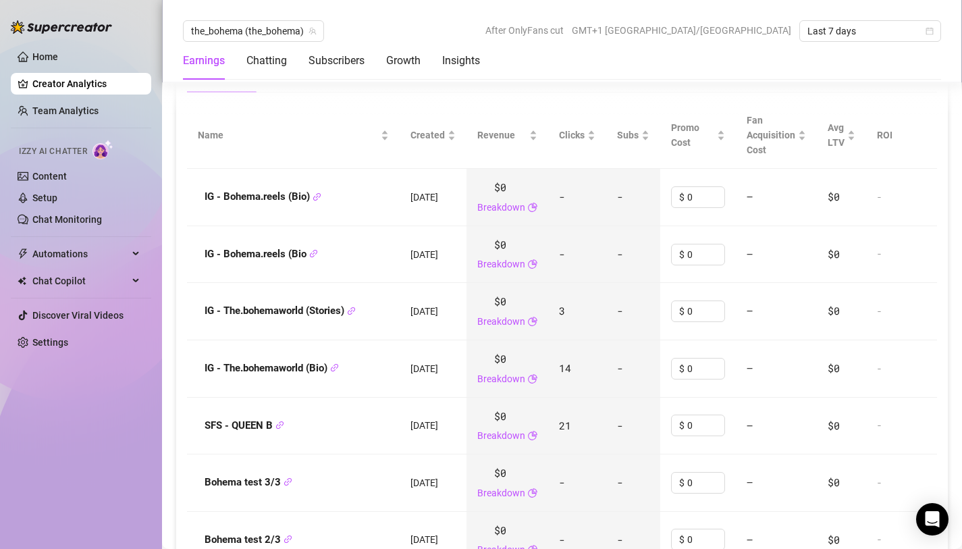
scroll to position [1653, 0]
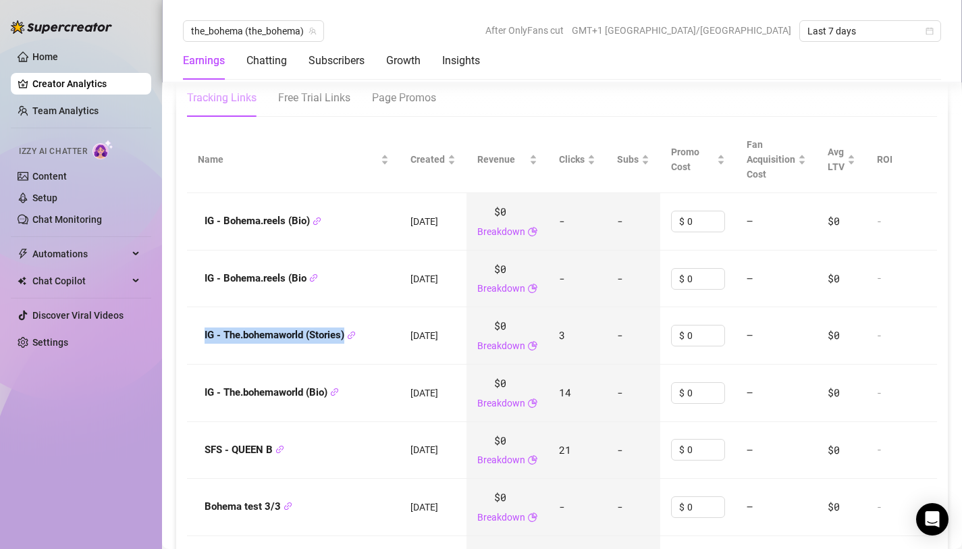
drag, startPoint x: 198, startPoint y: 312, endPoint x: 347, endPoint y: 320, distance: 149.5
click at [347, 328] on div "IG - The.bohemaworld (Stories)" at bounding box center [293, 336] width 191 height 16
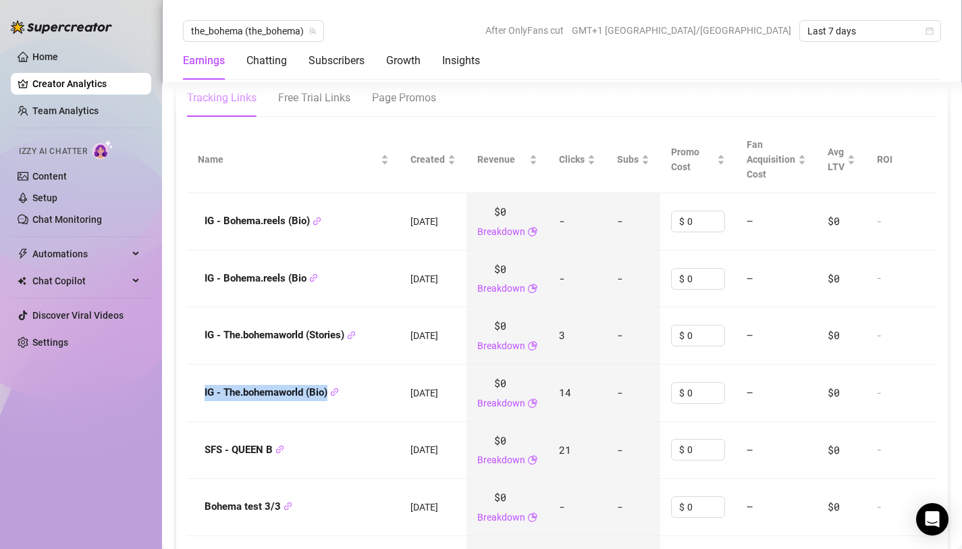
drag, startPoint x: 199, startPoint y: 366, endPoint x: 329, endPoint y: 371, distance: 129.8
click at [329, 385] on div "IG - The.bohemaworld (Bio)" at bounding box center [293, 393] width 191 height 16
drag, startPoint x: 201, startPoint y: 434, endPoint x: 272, endPoint y: 435, distance: 70.9
click at [272, 442] on div "SFS - QUEEN B" at bounding box center [293, 450] width 191 height 16
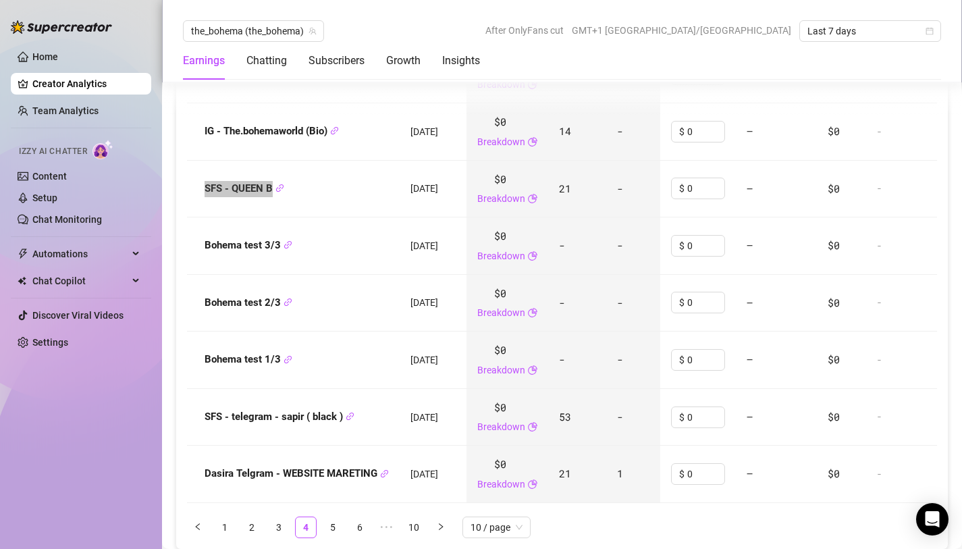
scroll to position [1913, 0]
drag, startPoint x: 200, startPoint y: 395, endPoint x: 344, endPoint y: 401, distance: 144.0
click at [344, 411] on div "SFS - telegram - sapir ( black )" at bounding box center [293, 419] width 191 height 16
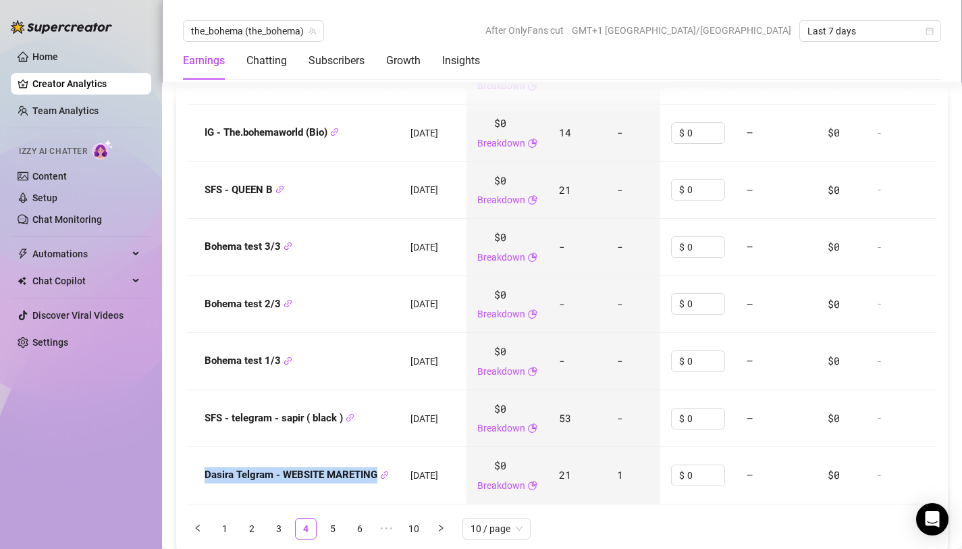
drag, startPoint x: 201, startPoint y: 455, endPoint x: 379, endPoint y: 457, distance: 177.7
click at [379, 467] on div "Dasira Telgram - WEBSITE MARETING" at bounding box center [293, 475] width 191 height 16
click at [332, 519] on link "5" at bounding box center [333, 529] width 20 height 20
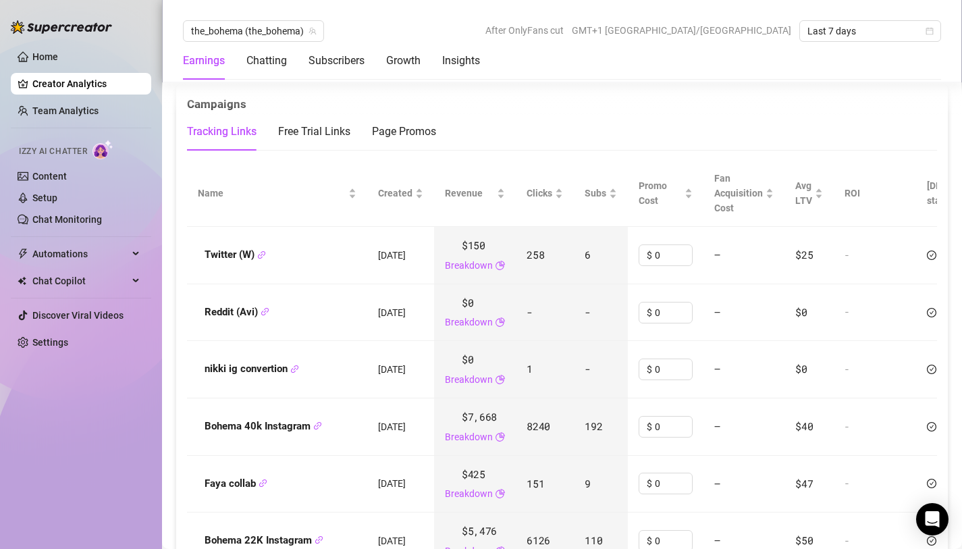
scroll to position [1618, 0]
drag, startPoint x: 201, startPoint y: 234, endPoint x: 262, endPoint y: 241, distance: 61.2
click at [262, 249] on div "Twitter (W)" at bounding box center [277, 257] width 159 height 16
